Goal: Information Seeking & Learning: Learn about a topic

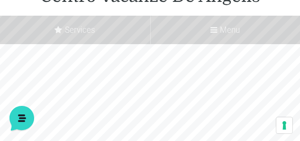
scroll to position [63, 0]
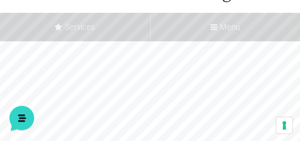
click at [86, 28] on label "Services" at bounding box center [75, 27] width 150 height 28
click at [0, 0] on input "Services" at bounding box center [0, 0] width 0 height 0
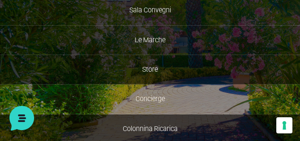
scroll to position [221, 0]
click at [150, 97] on link "Concierge" at bounding box center [150, 98] width 300 height 29
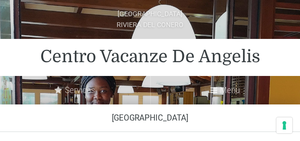
click at [149, 97] on label "Services" at bounding box center [75, 90] width 150 height 28
click at [0, 0] on input "Services" at bounding box center [0, 0] width 0 height 0
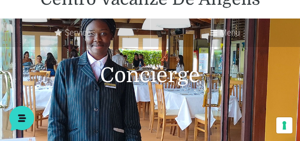
scroll to position [63, 0]
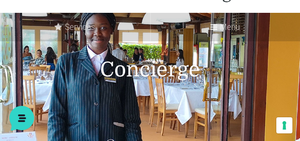
click at [212, 27] on icon at bounding box center [213, 27] width 7 height 8
click at [0, 0] on input "Menu" at bounding box center [0, 0] width 0 height 0
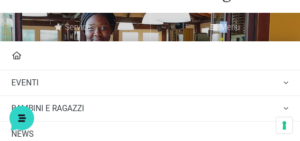
click at [212, 27] on icon at bounding box center [213, 27] width 7 height 8
click at [0, 0] on input "Menu" at bounding box center [0, 0] width 0 height 0
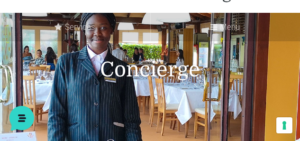
click at [213, 27] on icon at bounding box center [213, 27] width 7 height 8
click at [0, 0] on input "Menu" at bounding box center [0, 0] width 0 height 0
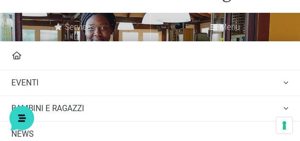
click at [213, 28] on icon at bounding box center [213, 27] width 7 height 8
click at [0, 0] on input "Menu" at bounding box center [0, 0] width 0 height 0
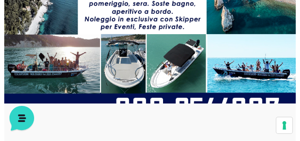
scroll to position [1814, 0]
